Goal: Information Seeking & Learning: Learn about a topic

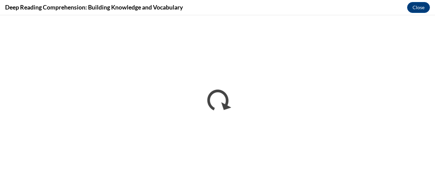
drag, startPoint x: 186, startPoint y: 4, endPoint x: 277, endPoint y: 8, distance: 90.5
click at [277, 8] on div "Deep Reading Comprehension: Building Knowledge and Vocabulary Close" at bounding box center [217, 7] width 435 height 15
